Goal: Navigation & Orientation: Find specific page/section

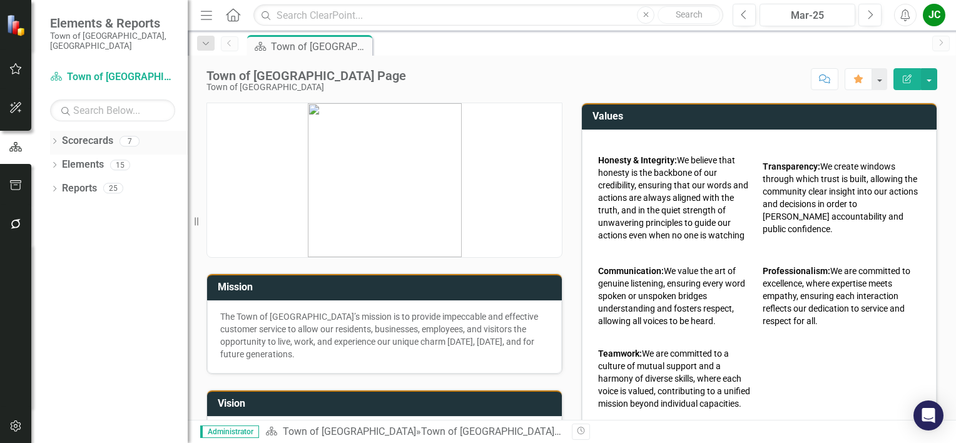
click at [90, 134] on link "Scorecards" at bounding box center [87, 141] width 51 height 14
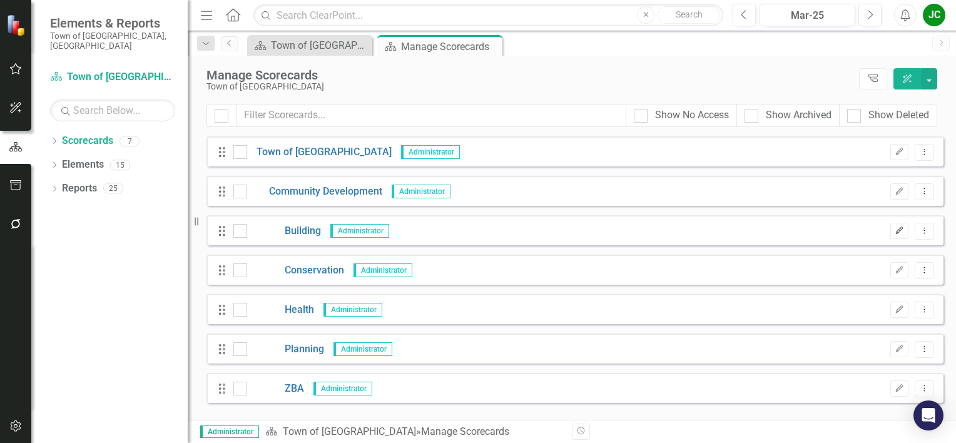
click at [894, 230] on button "Edit" at bounding box center [899, 231] width 18 height 16
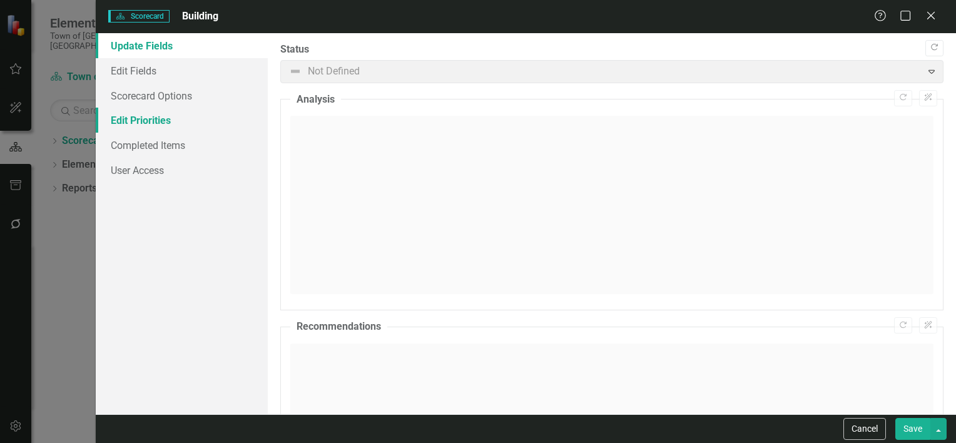
click at [151, 123] on link "Edit Priorities" at bounding box center [182, 120] width 172 height 25
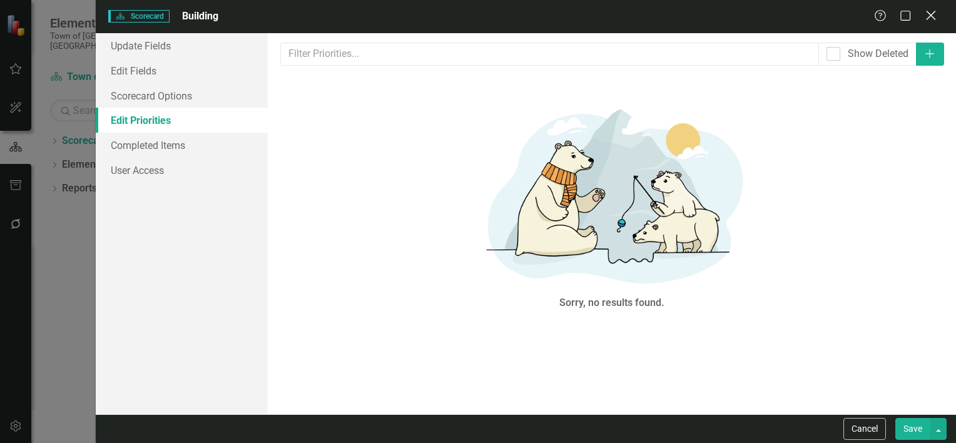
click at [933, 20] on icon "Close" at bounding box center [931, 15] width 16 height 12
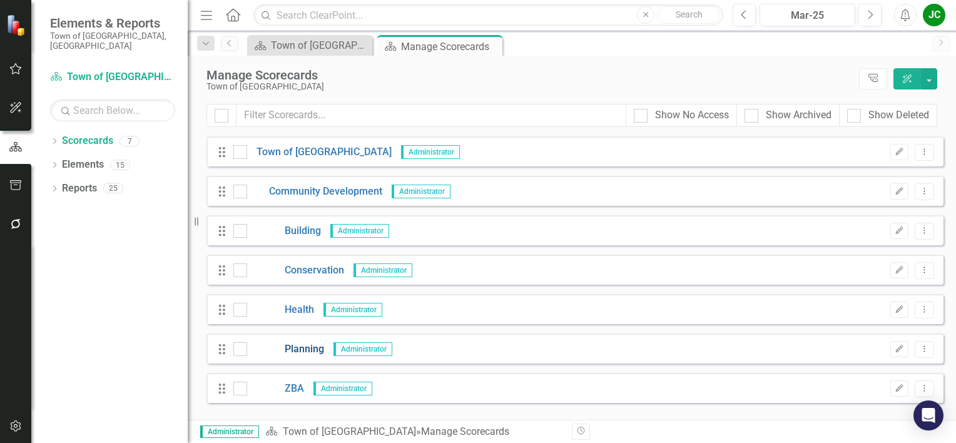
click at [308, 353] on link "Planning" at bounding box center [285, 349] width 77 height 14
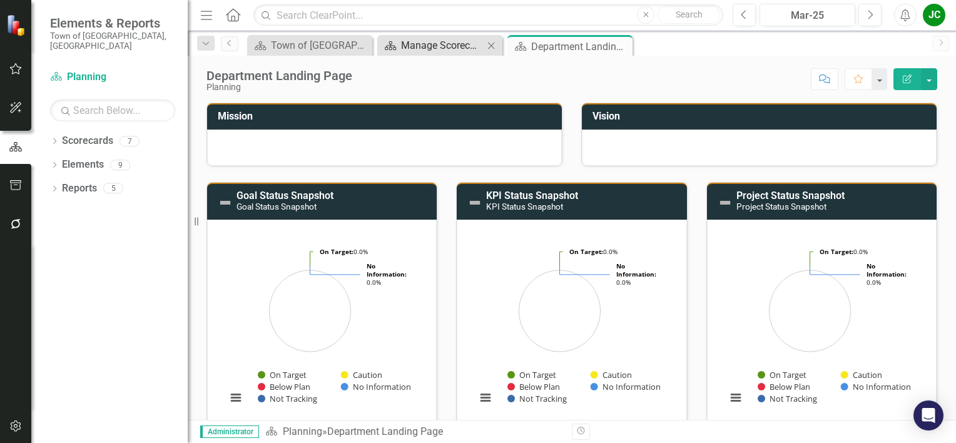
click at [429, 48] on div "Manage Scorecards" at bounding box center [442, 46] width 83 height 16
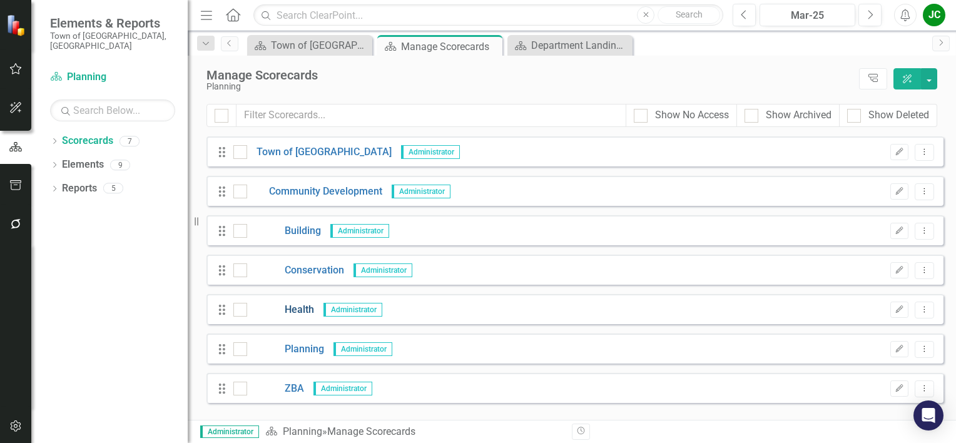
click at [300, 312] on link "Health" at bounding box center [280, 310] width 67 height 14
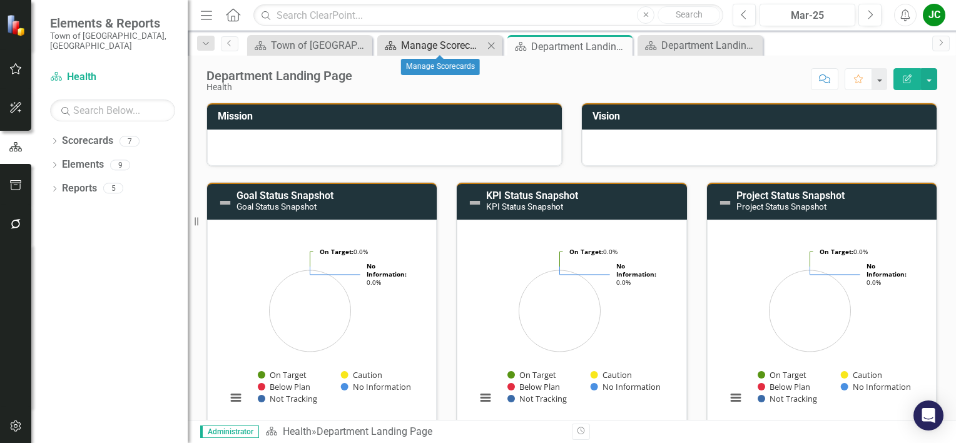
click at [466, 48] on div "Manage Scorecards" at bounding box center [442, 46] width 83 height 16
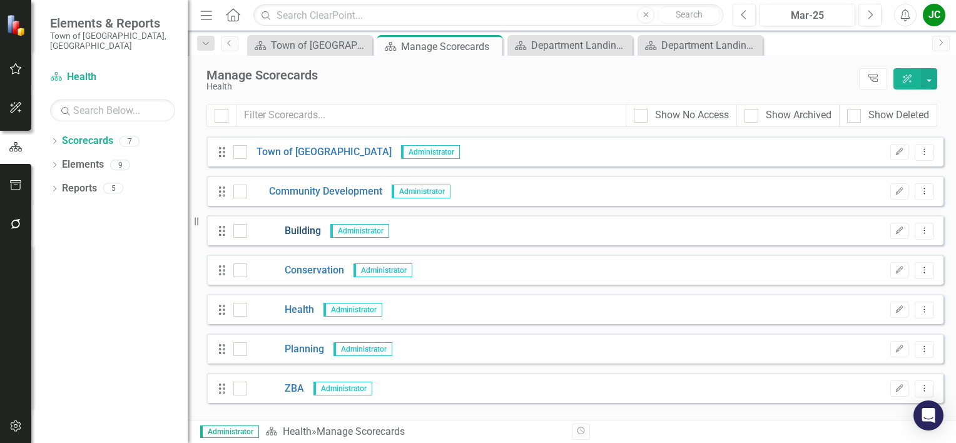
click at [303, 233] on link "Building" at bounding box center [284, 231] width 74 height 14
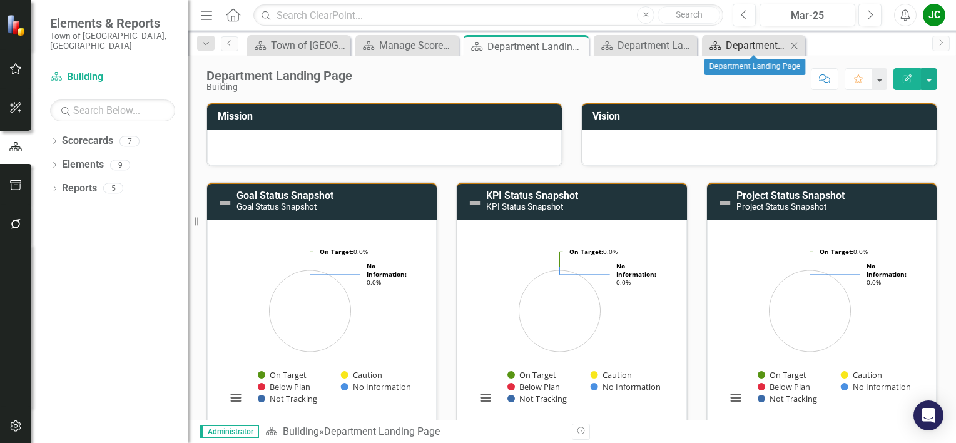
click at [751, 48] on div "Department Landing Page" at bounding box center [756, 46] width 61 height 16
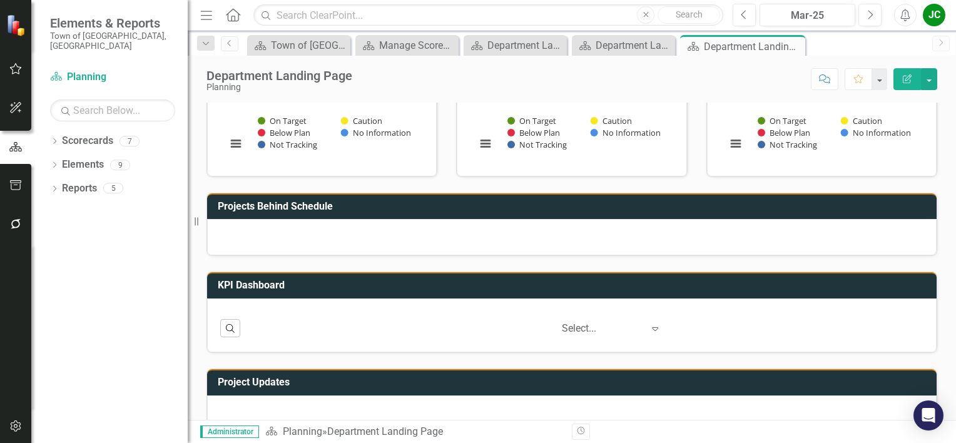
scroll to position [275, 0]
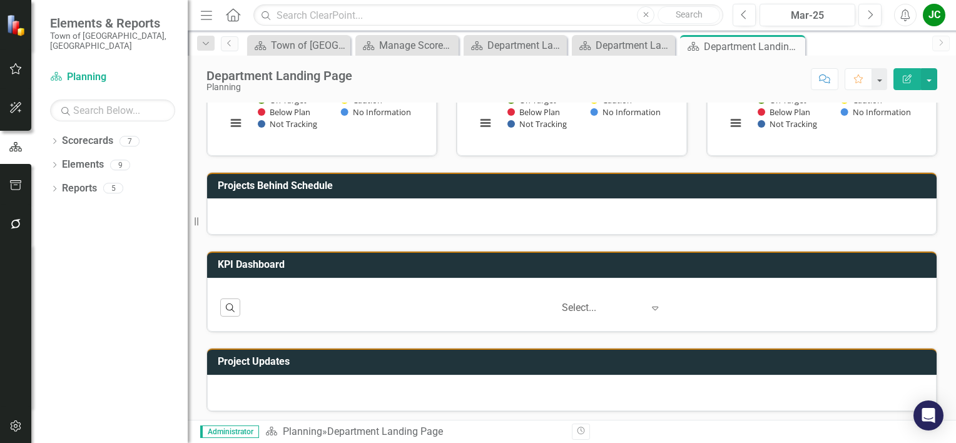
click at [563, 307] on div at bounding box center [602, 308] width 81 height 17
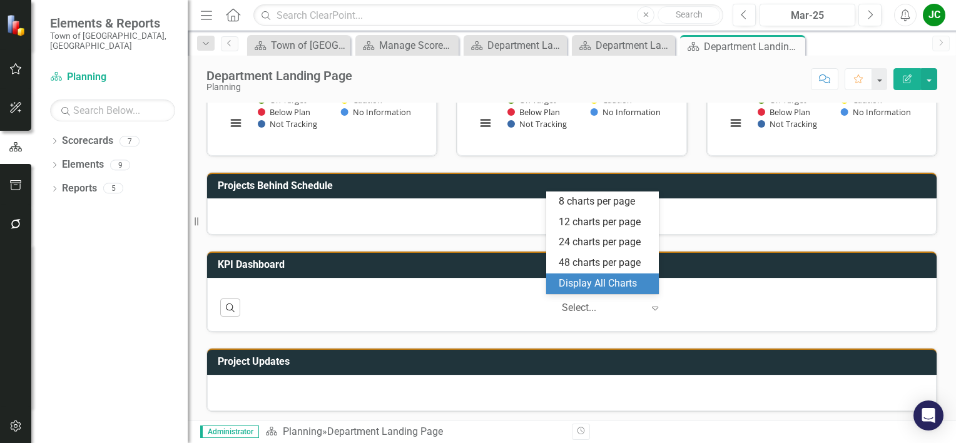
click at [593, 285] on div "Display All Charts" at bounding box center [605, 284] width 93 height 14
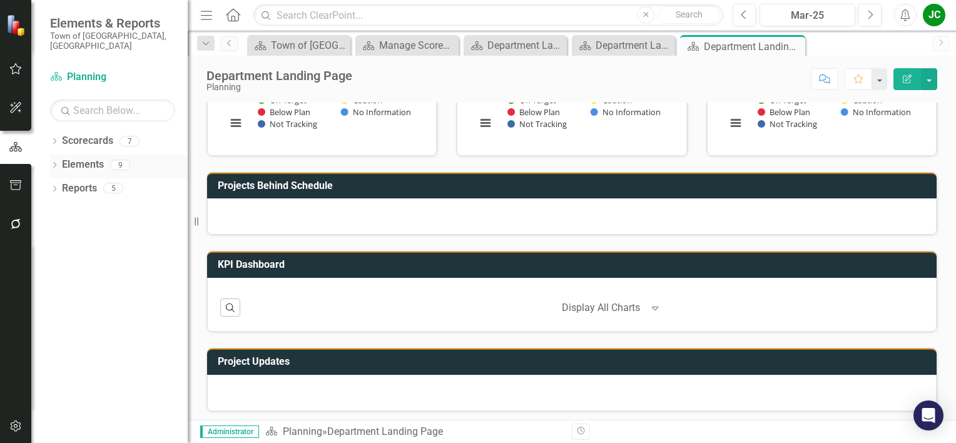
click at [76, 158] on link "Elements" at bounding box center [83, 165] width 42 height 14
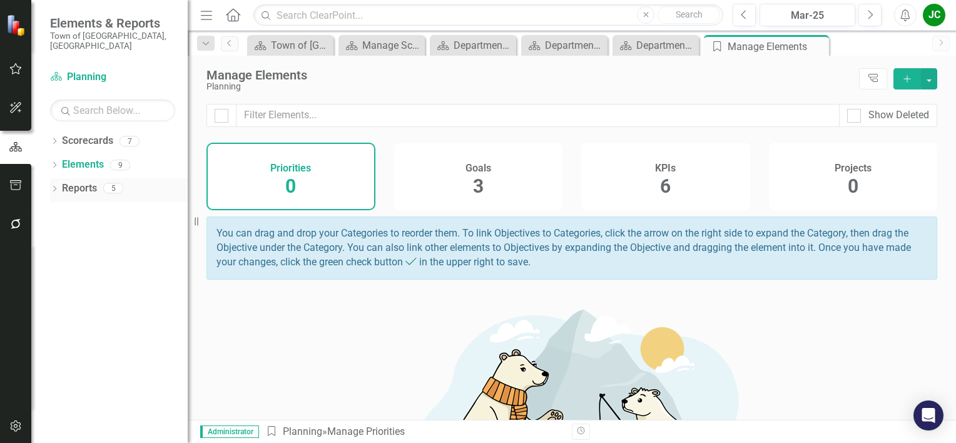
click at [76, 181] on link "Reports" at bounding box center [79, 188] width 35 height 14
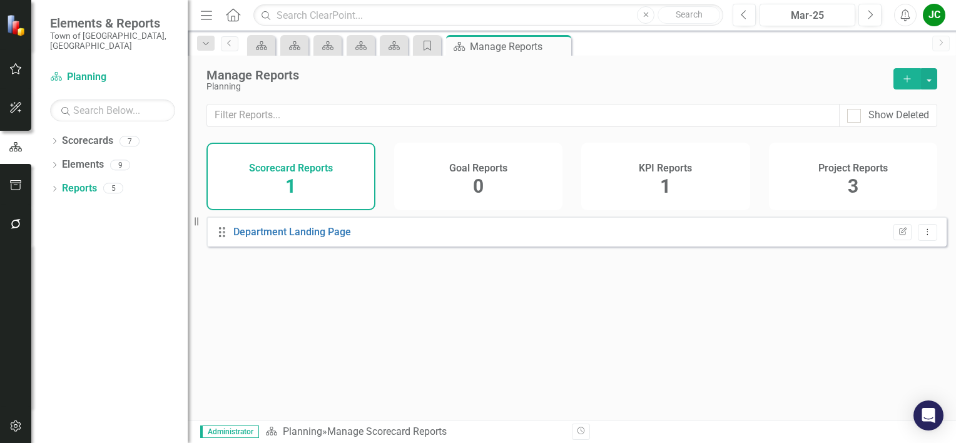
click at [663, 179] on span "1" at bounding box center [665, 186] width 11 height 22
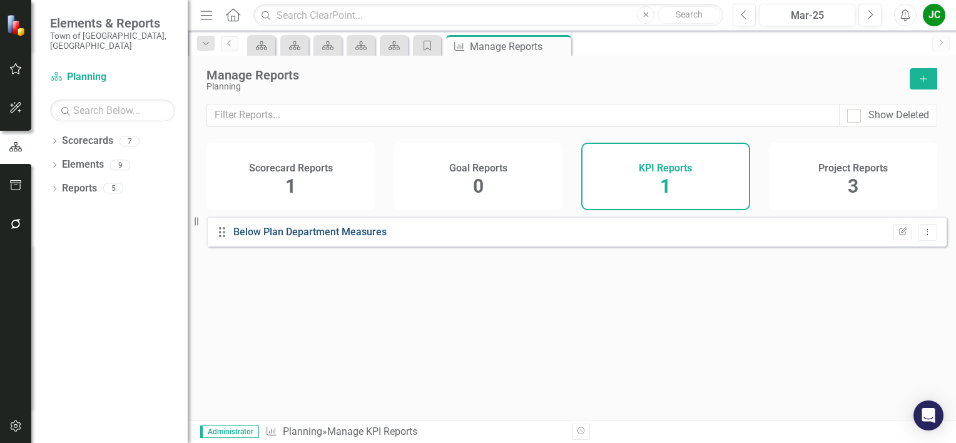
click at [308, 238] on link "Below Plan Department Measures" at bounding box center [309, 232] width 153 height 12
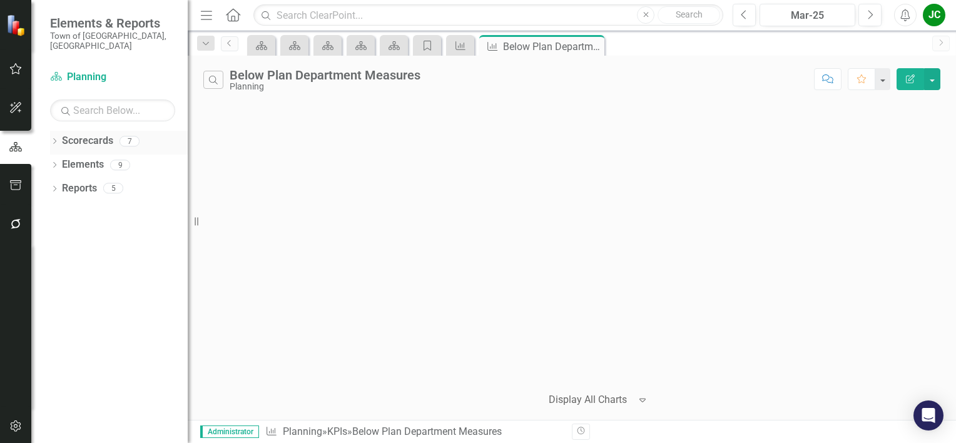
click at [55, 139] on icon "Dropdown" at bounding box center [54, 142] width 9 height 7
click at [60, 161] on icon "Dropdown" at bounding box center [60, 165] width 9 height 8
click at [76, 184] on icon "Dropdown" at bounding box center [73, 188] width 9 height 8
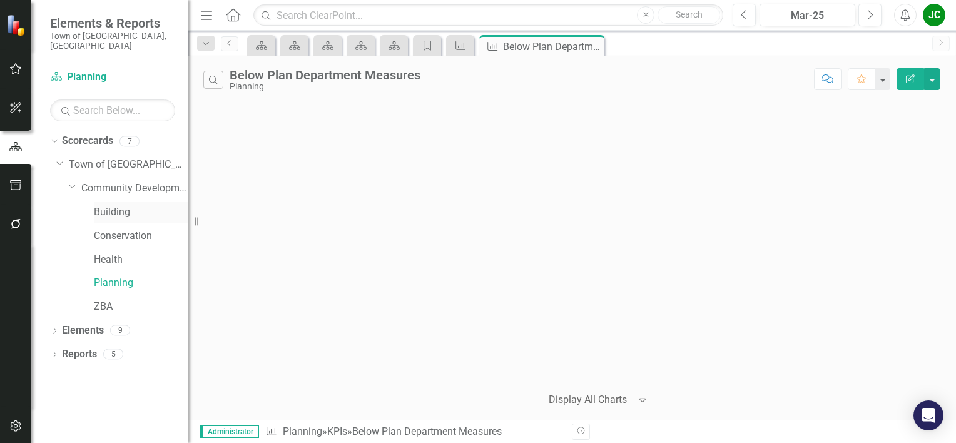
click at [108, 205] on link "Building" at bounding box center [141, 212] width 94 height 14
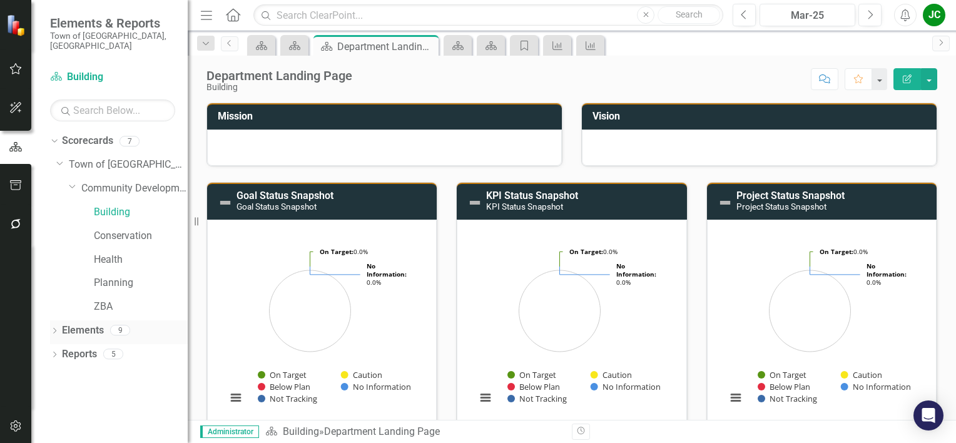
click at [55, 329] on icon "Dropdown" at bounding box center [54, 332] width 9 height 7
click at [57, 352] on icon "Dropdown" at bounding box center [60, 355] width 9 height 7
click at [99, 347] on link "Goal Goals" at bounding box center [89, 354] width 43 height 14
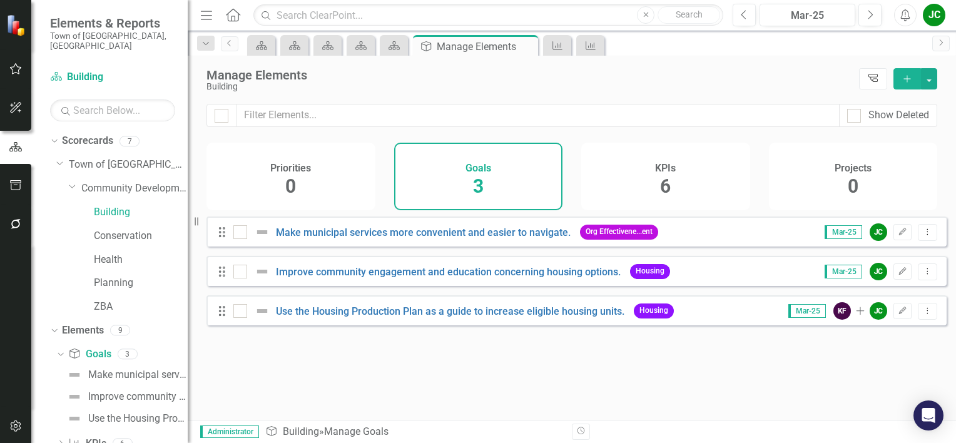
click at [877, 79] on icon "Tree Explorer" at bounding box center [873, 78] width 12 height 9
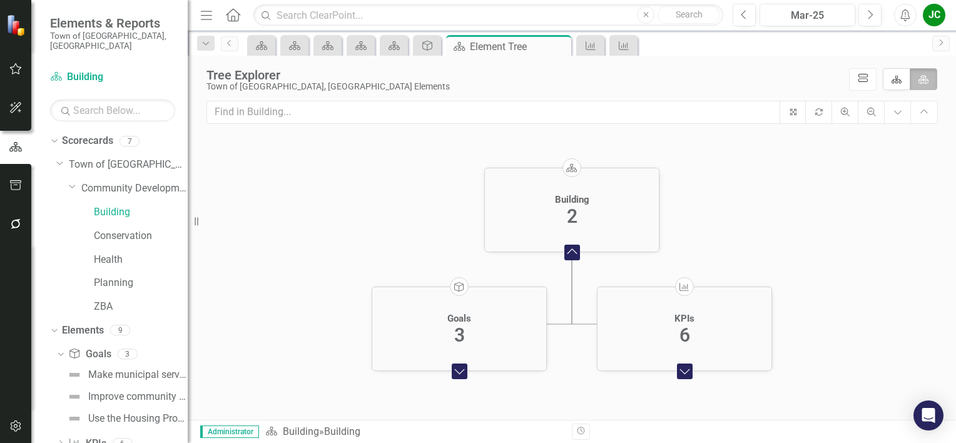
click at [858, 78] on icon "icon.diagramCells" at bounding box center [863, 78] width 12 height 9
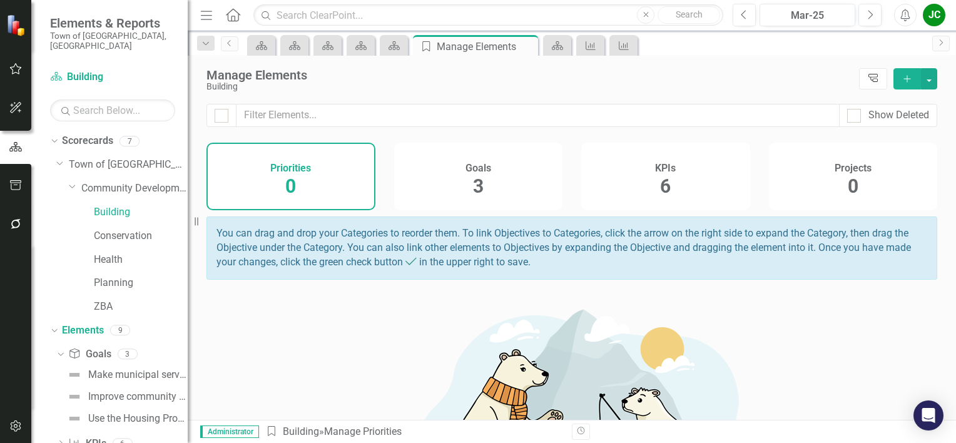
click at [873, 82] on icon "Tree Explorer" at bounding box center [873, 78] width 12 height 9
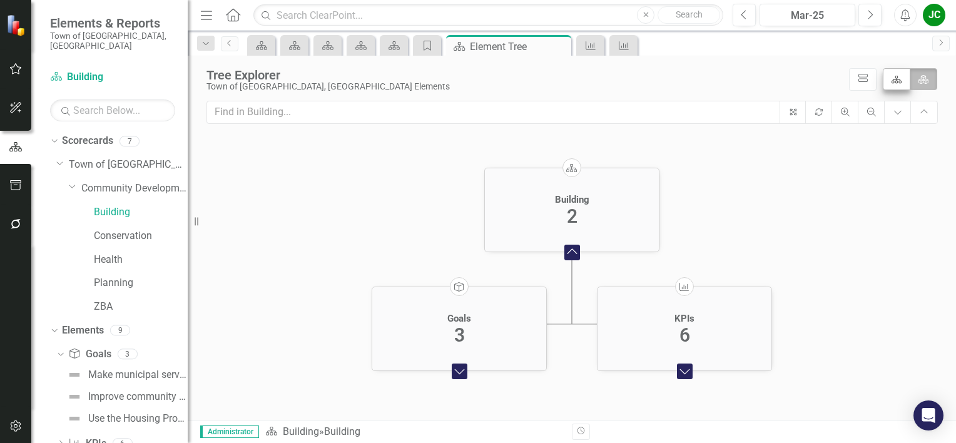
click at [891, 81] on icon "Scorecard" at bounding box center [896, 79] width 11 height 9
click at [897, 81] on input "Scorecard" at bounding box center [901, 77] width 8 height 8
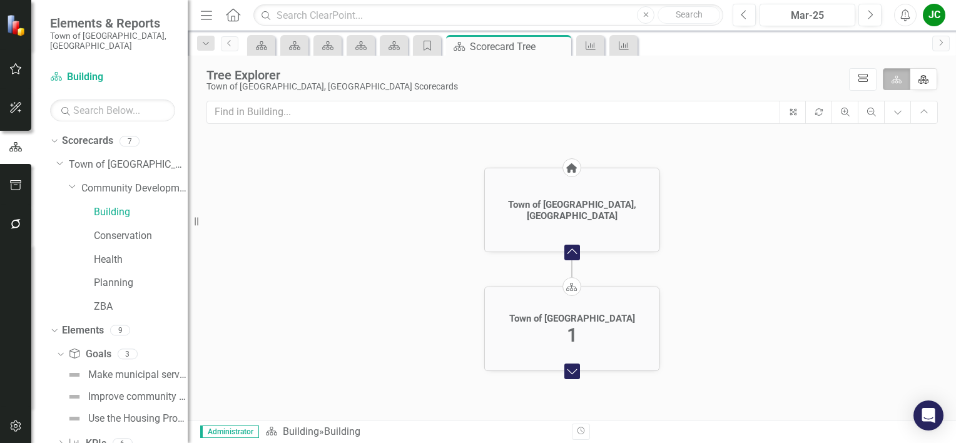
click at [857, 80] on icon "icon.diagramCells" at bounding box center [863, 78] width 12 height 9
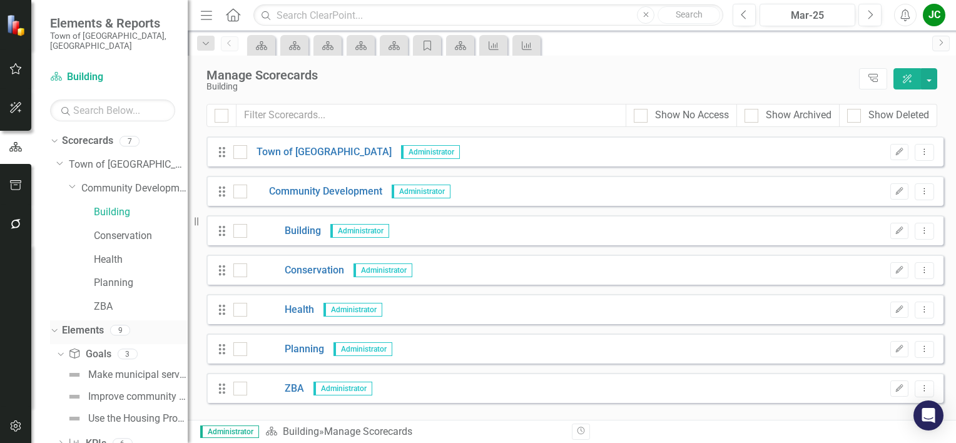
click at [94, 323] on link "Elements" at bounding box center [83, 330] width 42 height 14
